Goal: Find contact information: Find contact information

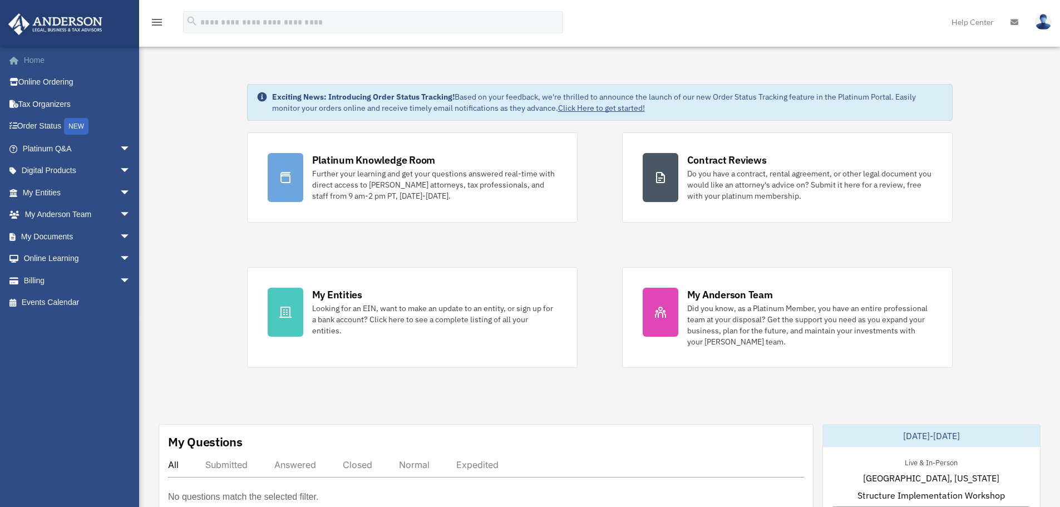
click at [32, 60] on link "Home" at bounding box center [78, 60] width 140 height 22
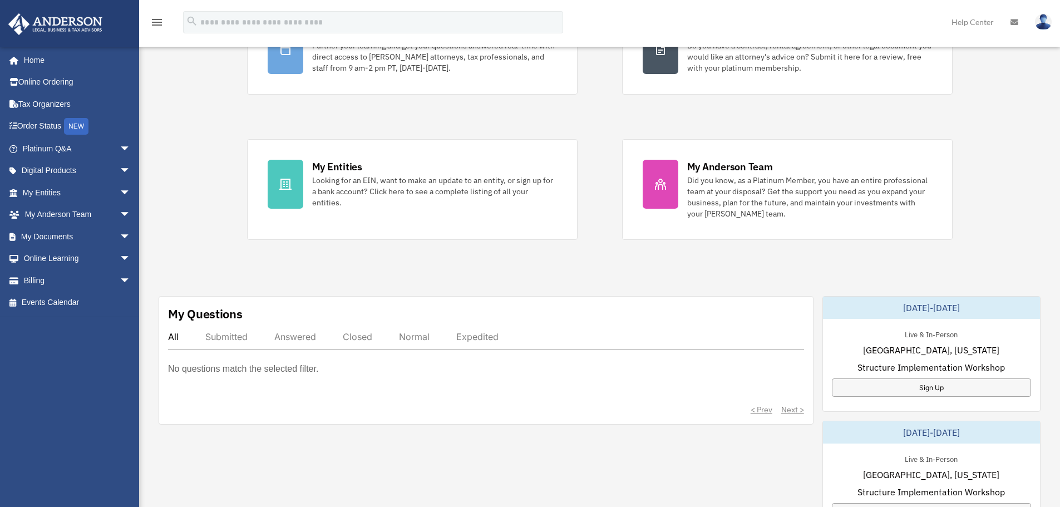
scroll to position [278, 0]
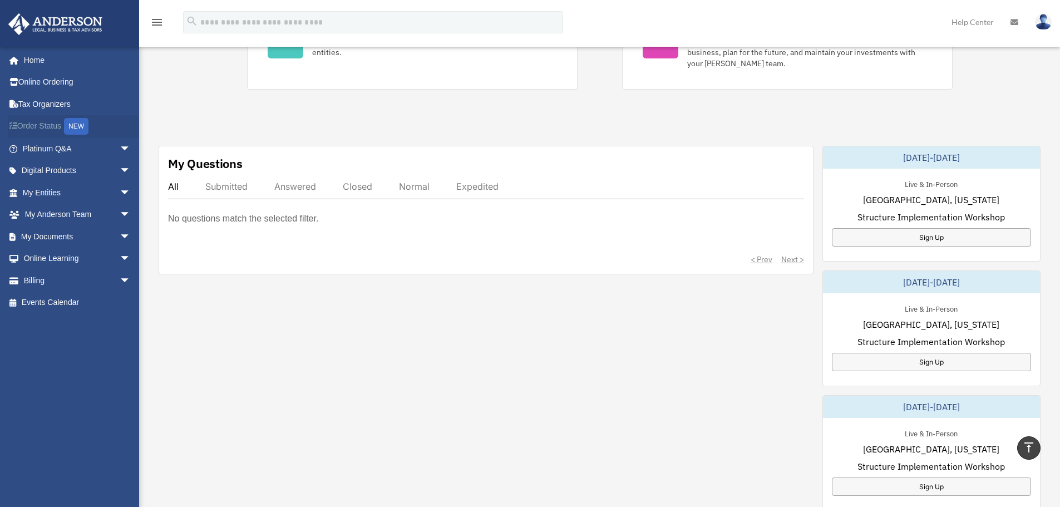
click at [44, 126] on link "Order Status NEW" at bounding box center [78, 126] width 140 height 23
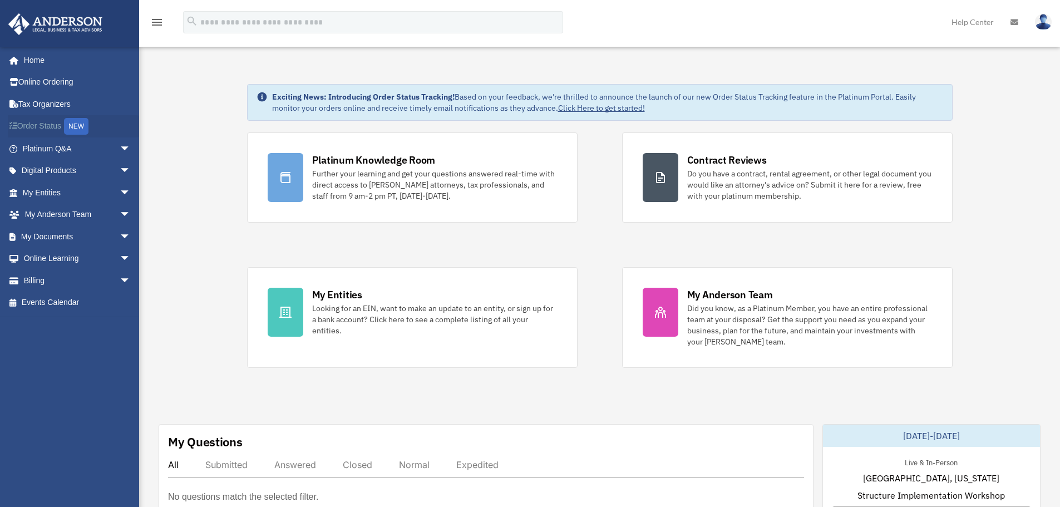
click at [38, 125] on link "Order Status NEW" at bounding box center [78, 126] width 140 height 23
click at [578, 107] on link "Click Here to get started!" at bounding box center [601, 108] width 87 height 10
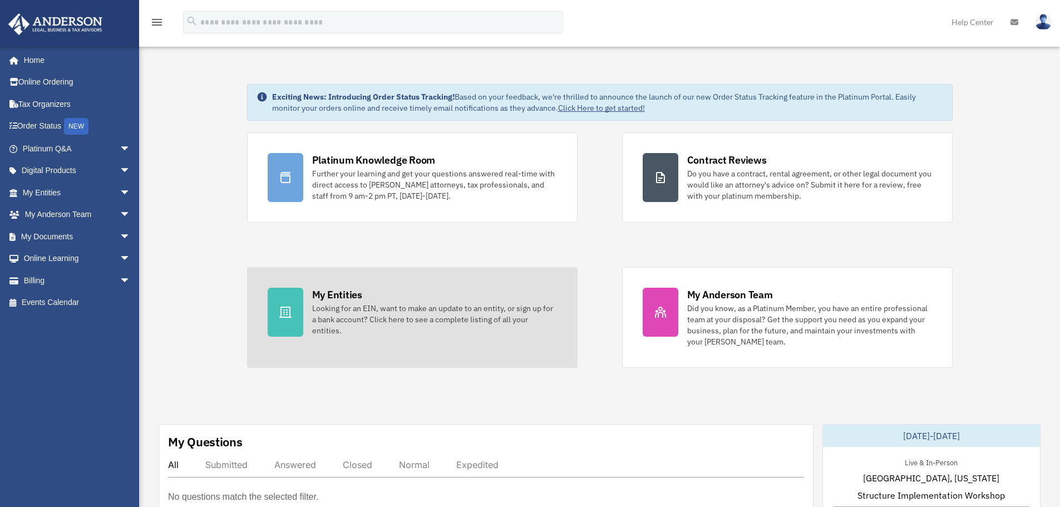
click at [387, 308] on div "Looking for an EIN, want to make an update to an entity, or sign up for a bank …" at bounding box center [434, 319] width 245 height 33
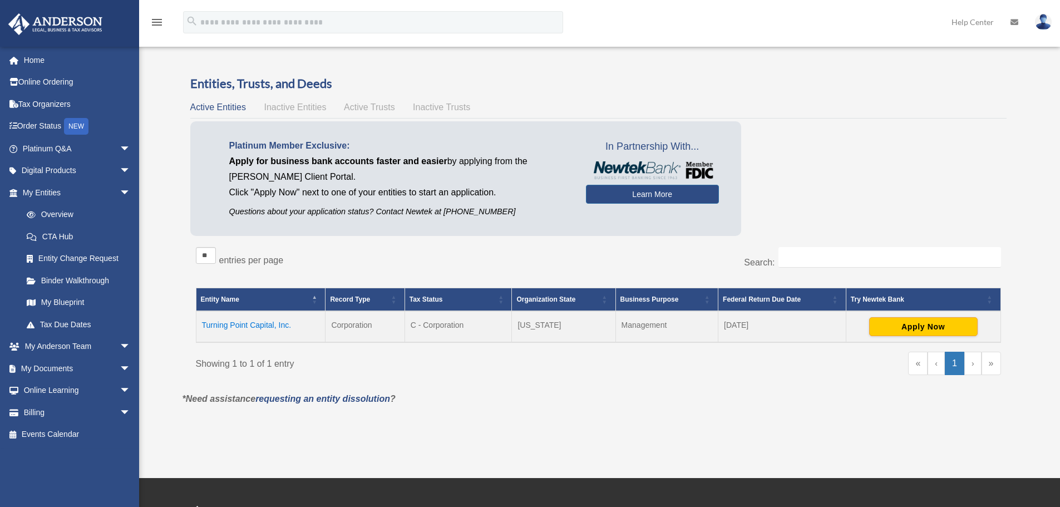
click at [155, 22] on icon "menu" at bounding box center [156, 22] width 13 height 13
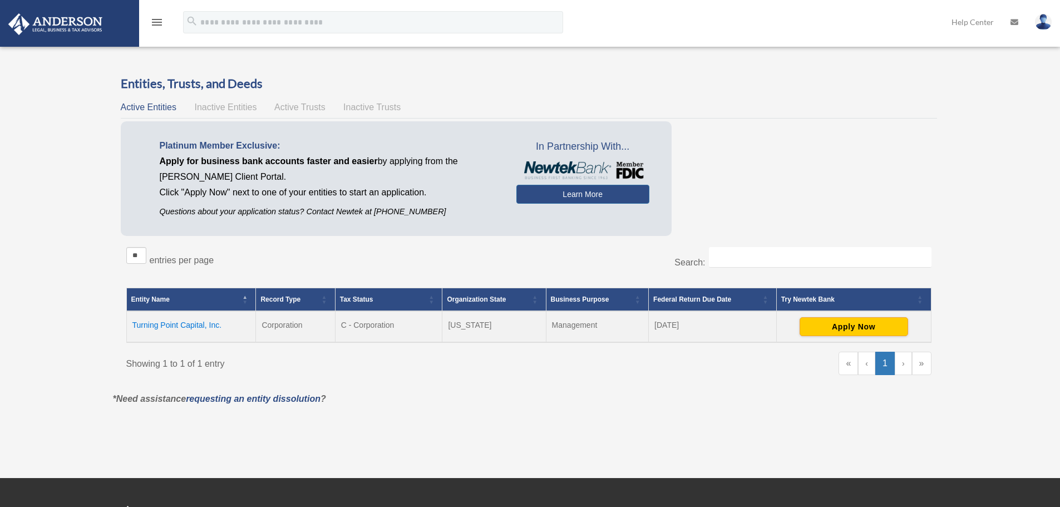
click at [155, 22] on icon "menu" at bounding box center [156, 22] width 13 height 13
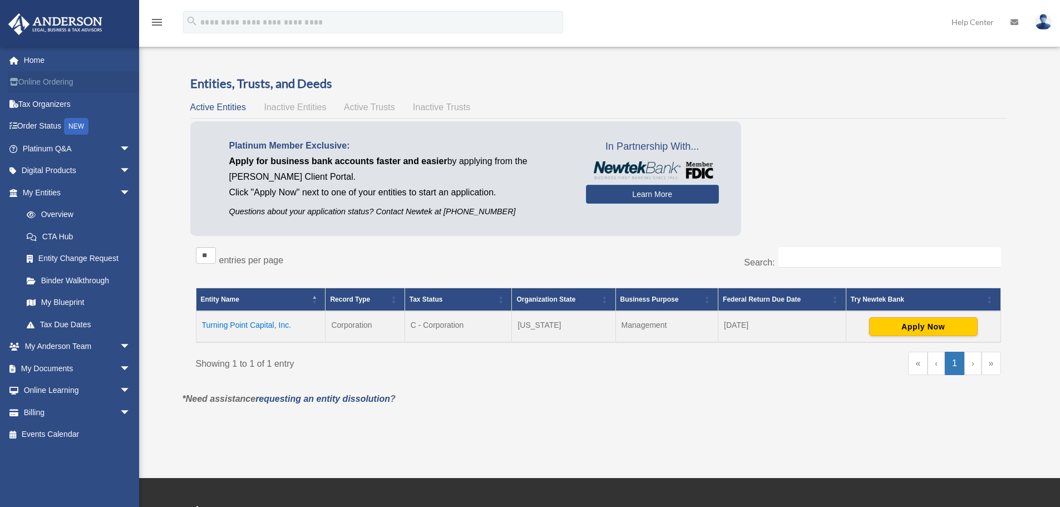
click at [44, 81] on link "Online Ordering" at bounding box center [78, 82] width 140 height 22
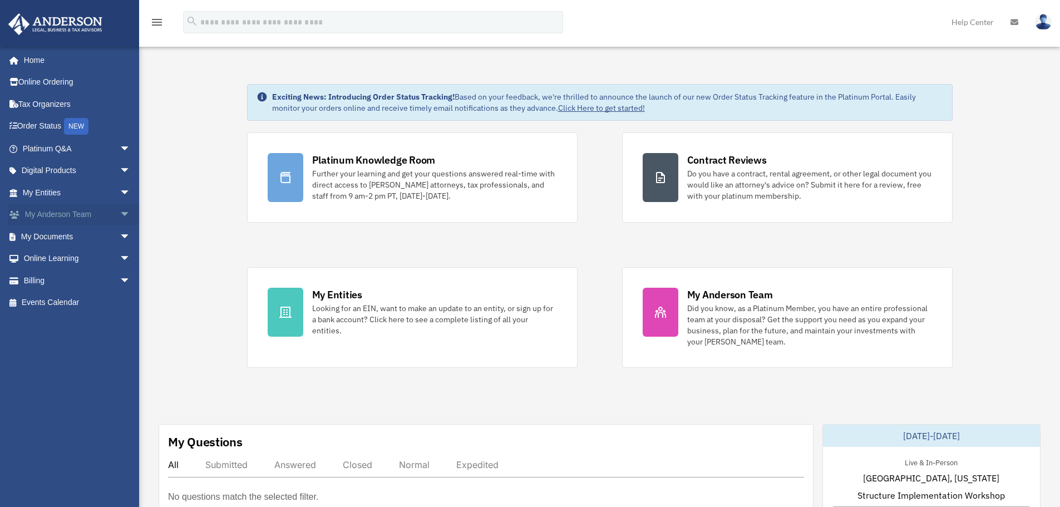
click at [120, 215] on span "arrow_drop_down" at bounding box center [131, 215] width 22 height 23
click at [73, 236] on link "My Anderson Team" at bounding box center [82, 236] width 132 height 22
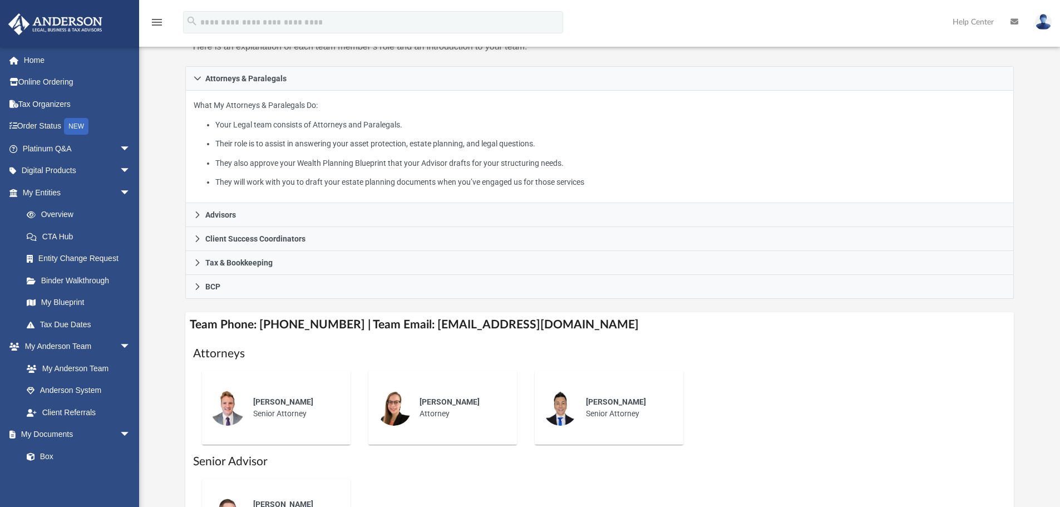
scroll to position [222, 0]
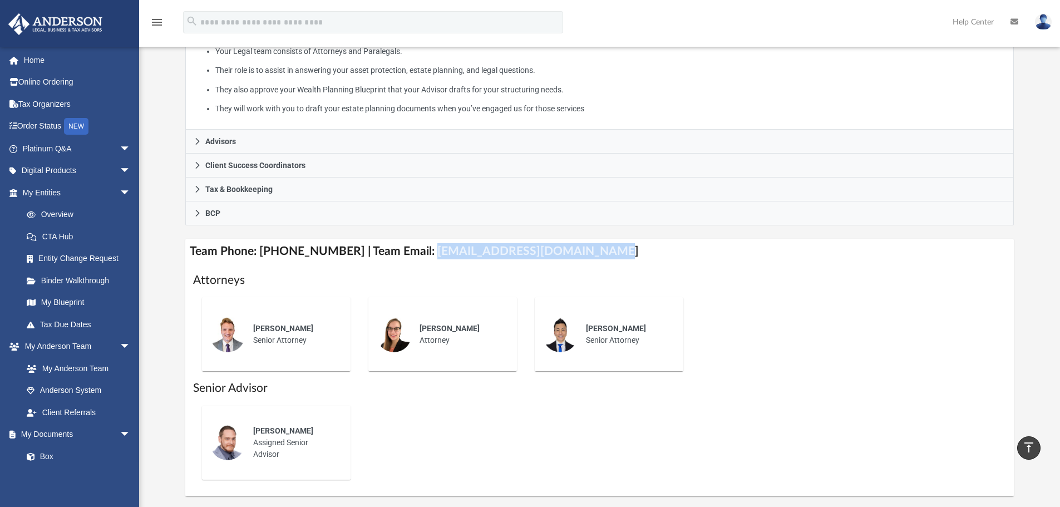
drag, startPoint x: 415, startPoint y: 251, endPoint x: 582, endPoint y: 256, distance: 166.9
click at [582, 256] on h4 "Team Phone: [PHONE_NUMBER] | Team Email: [EMAIL_ADDRESS][DOMAIN_NAME]" at bounding box center [599, 251] width 829 height 25
